Goal: Task Accomplishment & Management: Manage account settings

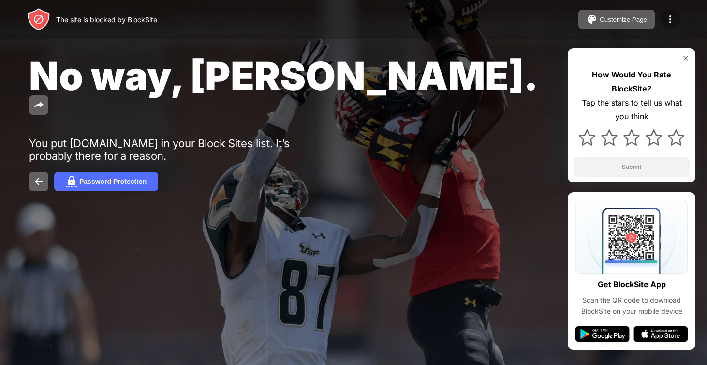
click at [664, 18] on img at bounding box center [670, 20] width 12 height 12
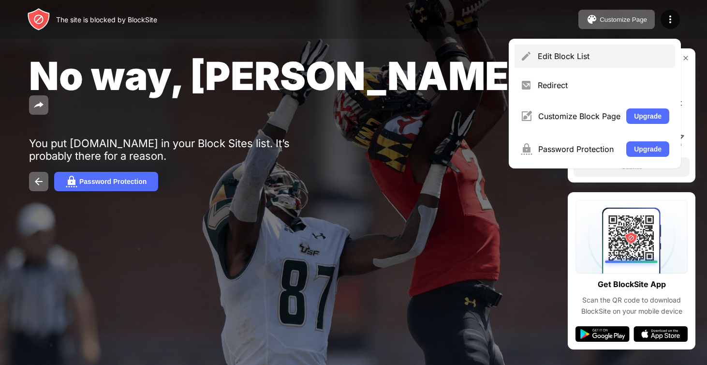
click at [539, 53] on div "Edit Block List" at bounding box center [604, 56] width 132 height 10
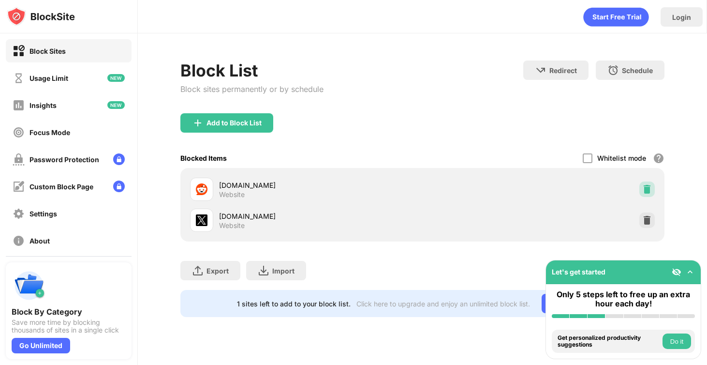
click at [648, 185] on img at bounding box center [647, 189] width 10 height 10
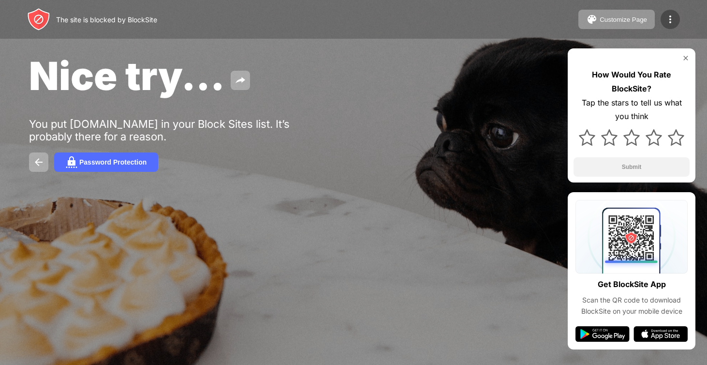
click at [678, 24] on div at bounding box center [670, 19] width 19 height 19
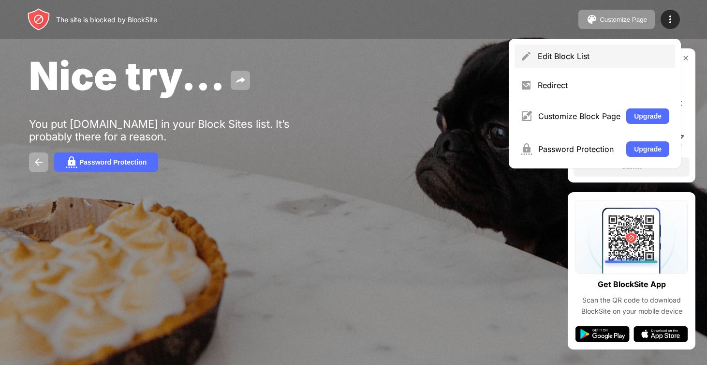
click at [533, 62] on div "Edit Block List" at bounding box center [595, 55] width 161 height 23
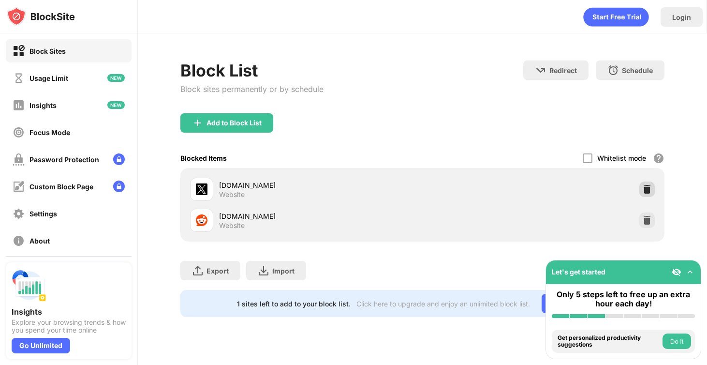
click at [644, 193] on img at bounding box center [647, 189] width 10 height 10
